Goal: Transaction & Acquisition: Subscribe to service/newsletter

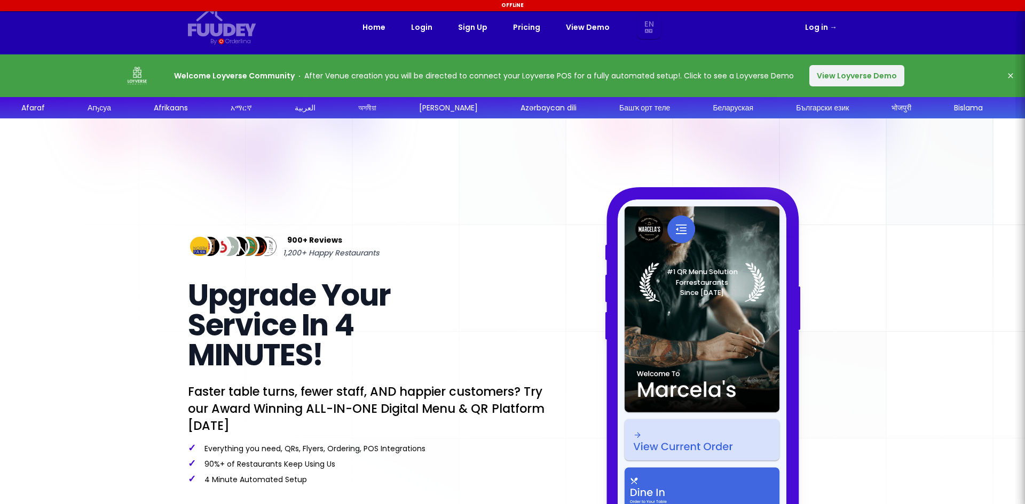
select select "en"
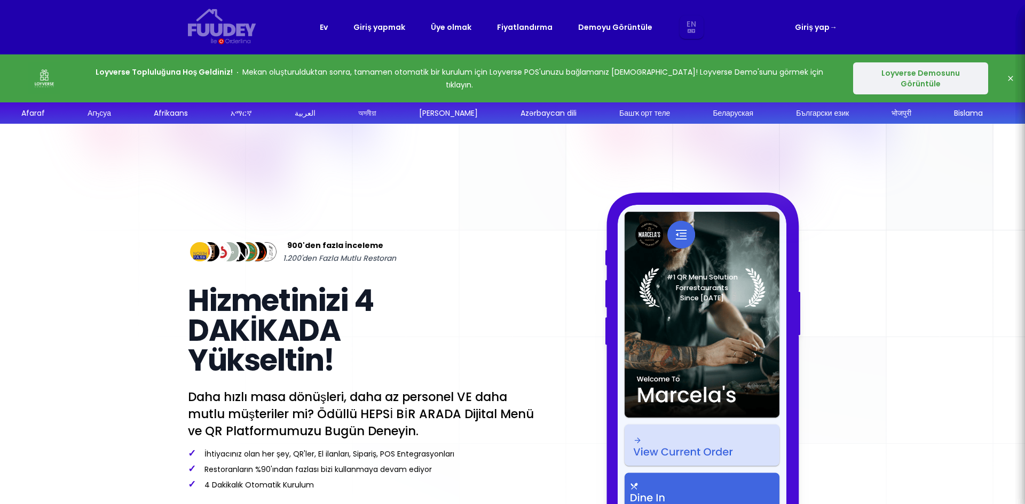
click at [508, 27] on font "Fiyatlandırma" at bounding box center [525, 27] width 56 height 11
select select "en"
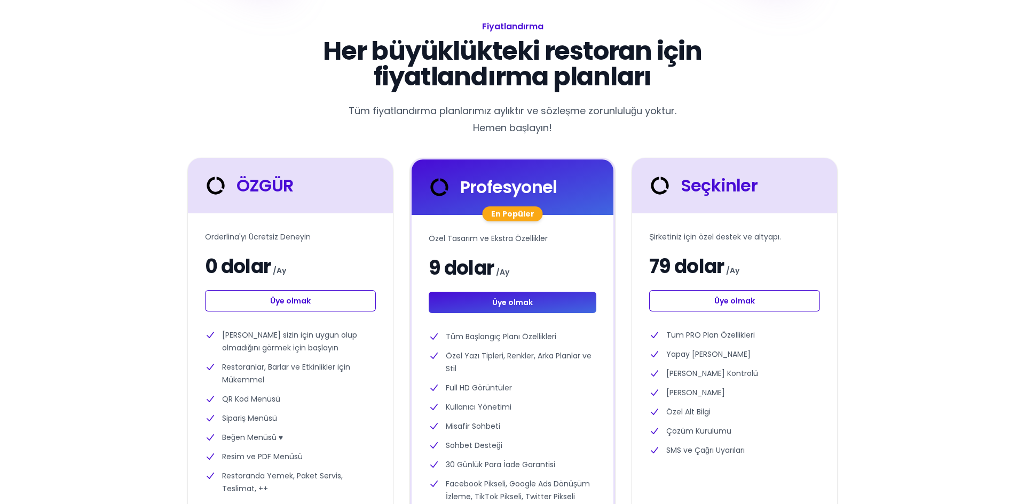
scroll to position [214, 0]
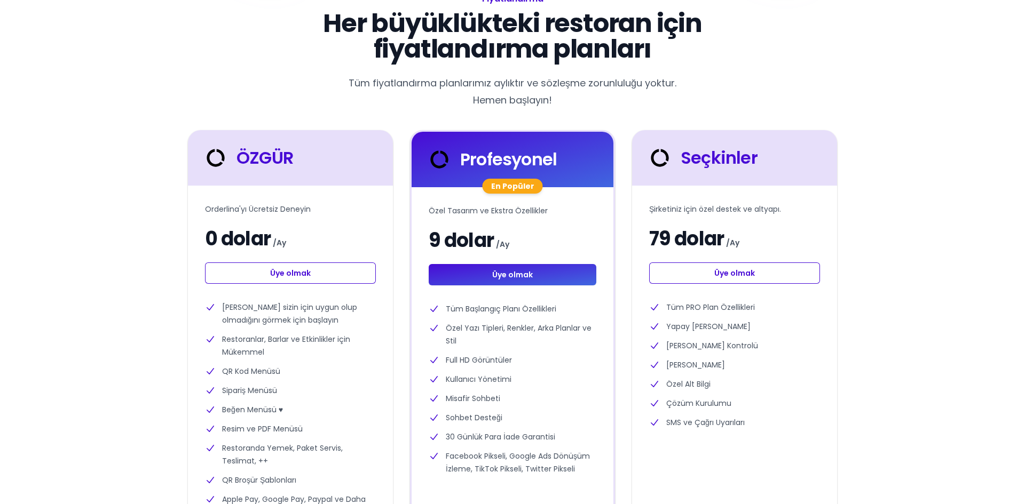
select select "en"
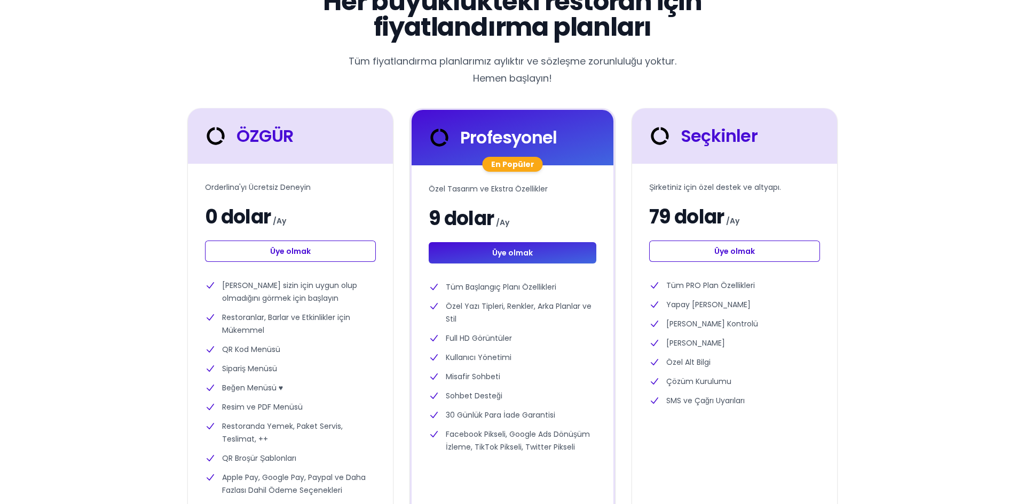
scroll to position [53, 0]
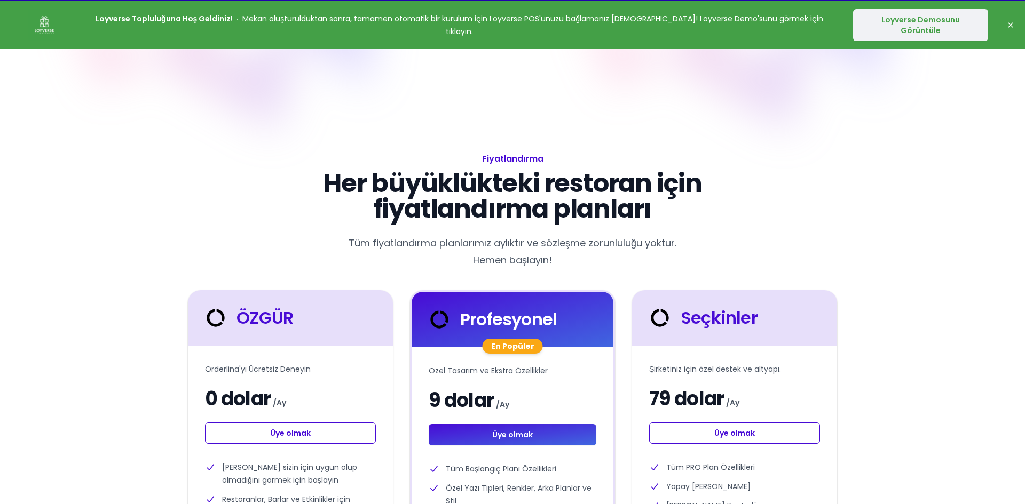
select select "en"
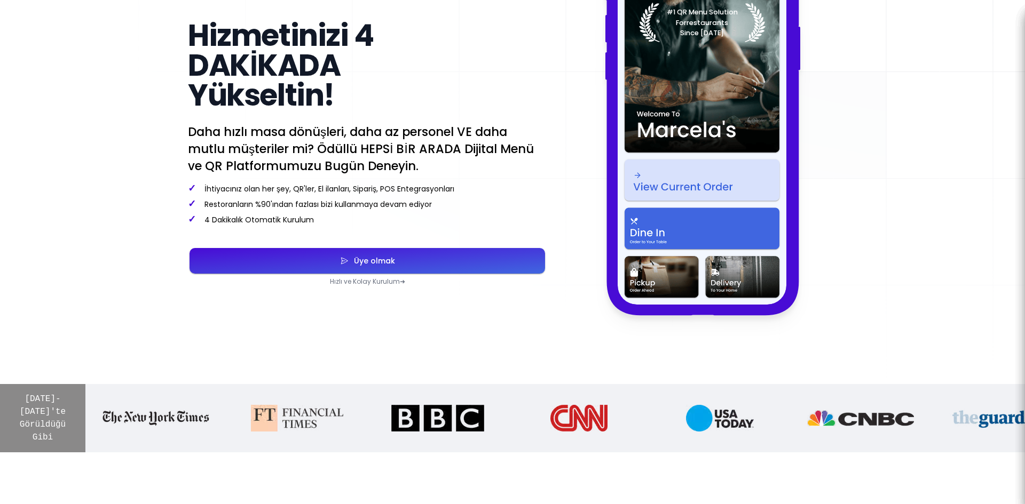
scroll to position [267, 0]
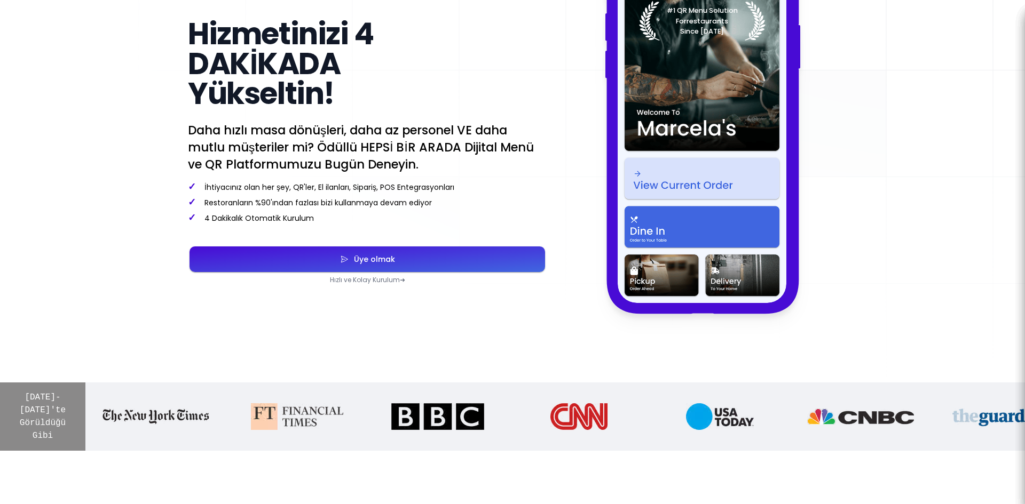
click at [344, 256] on icon "button" at bounding box center [344, 259] width 6 height 6
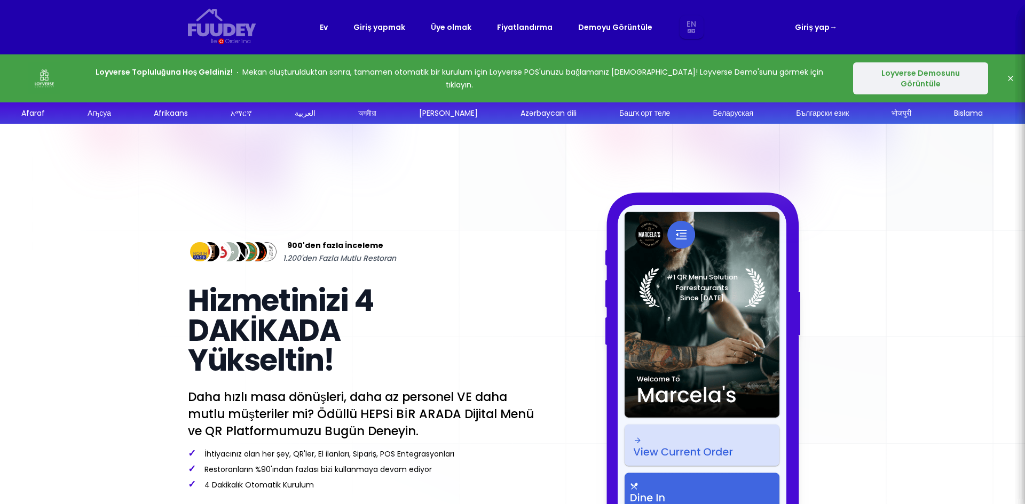
select select "en"
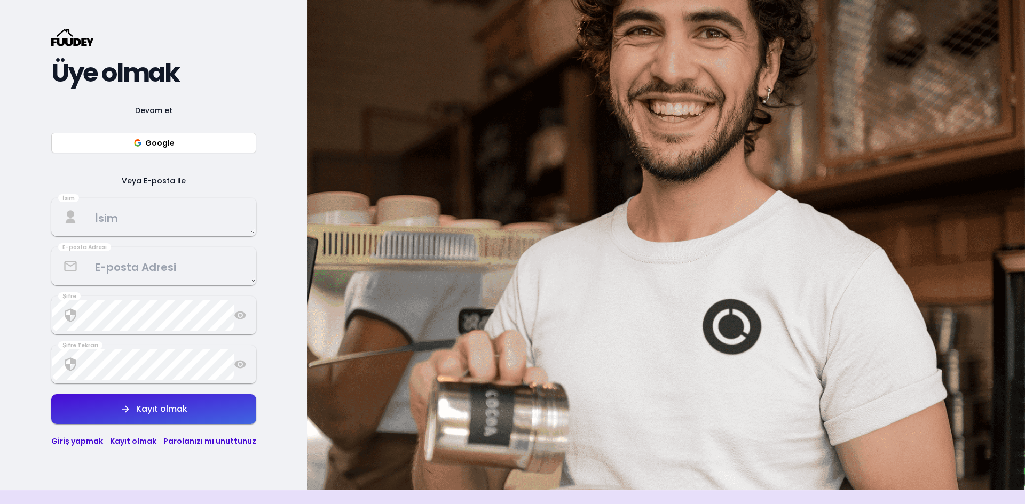
scroll to position [160, 0]
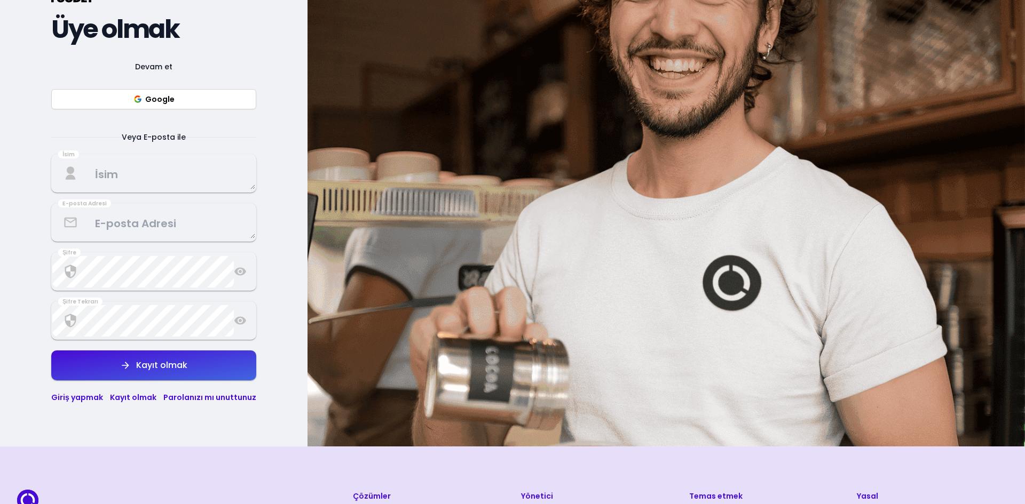
click at [144, 97] on button "Google" at bounding box center [153, 99] width 205 height 20
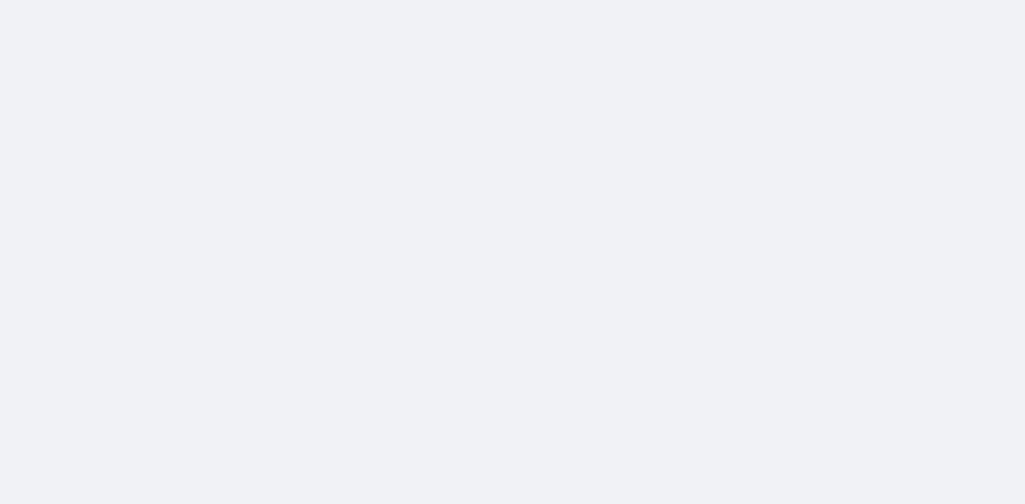
scroll to position [0, 0]
